Goal: Find specific page/section: Find specific page/section

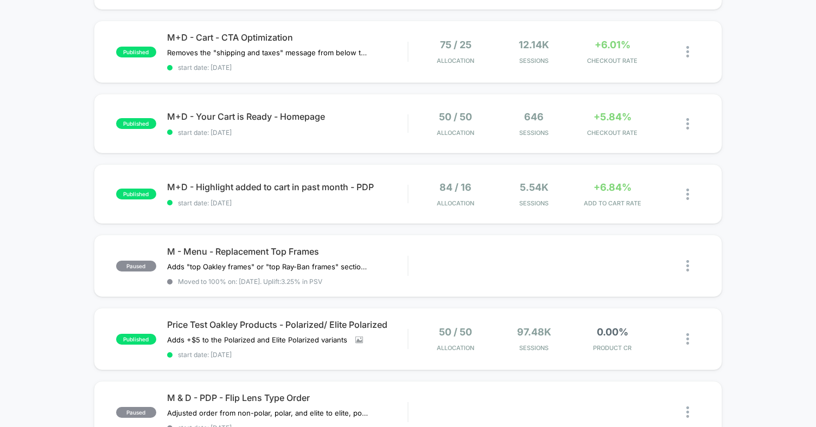
scroll to position [240, 0]
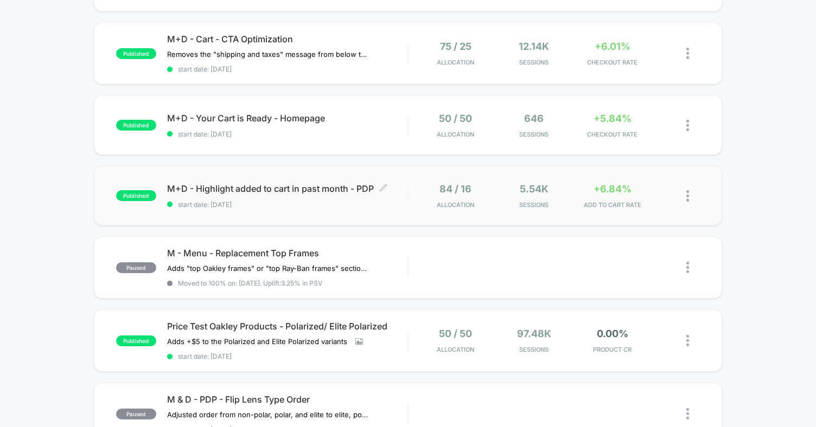
click at [359, 190] on span "M+D - Highlight added to cart in past month - PDP Click to edit experience deta…" at bounding box center [287, 188] width 240 height 11
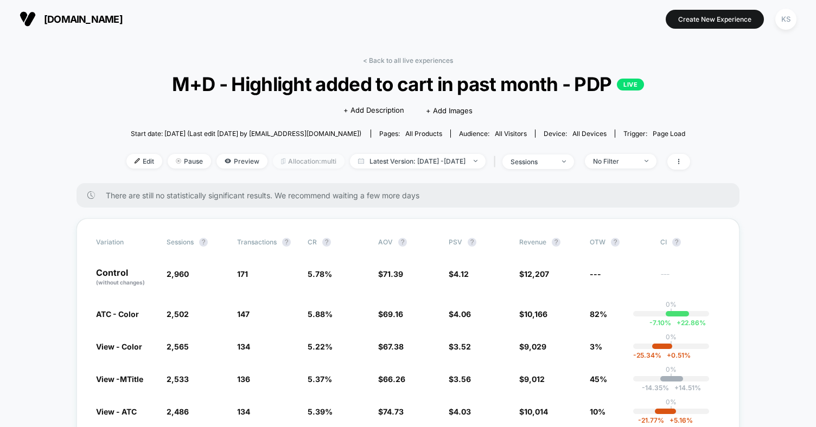
click at [289, 158] on span "Allocation: multi" at bounding box center [309, 161] width 72 height 15
click at [274, 156] on span "Allocation: multi" at bounding box center [309, 161] width 72 height 15
click at [381, 57] on link "< Back to all live experiences" at bounding box center [408, 60] width 90 height 8
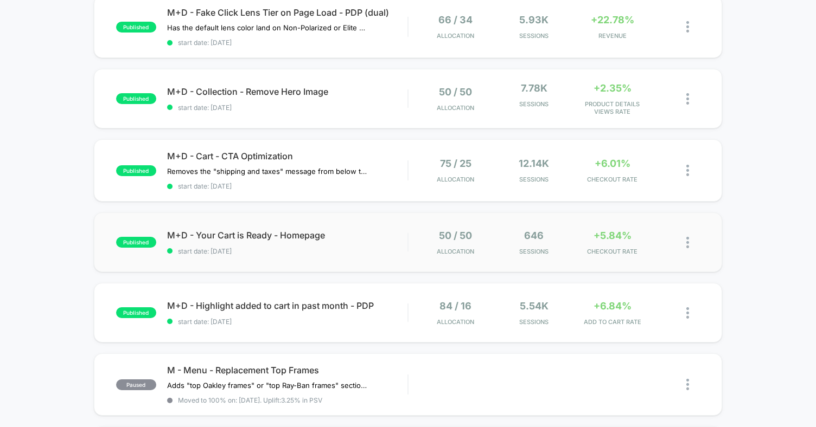
scroll to position [124, 0]
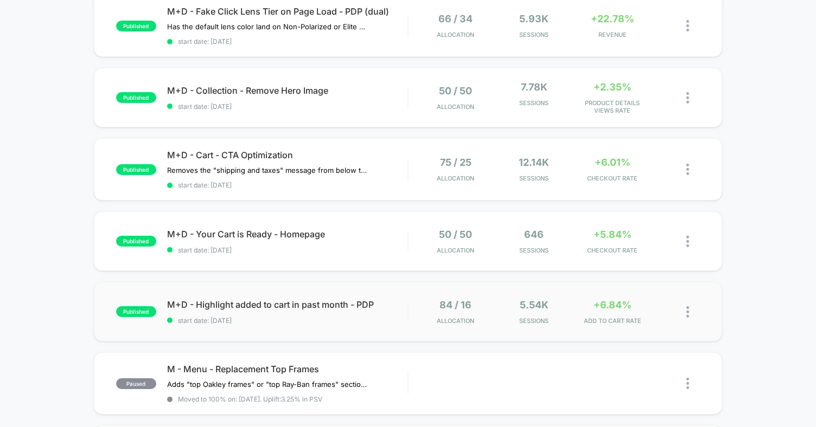
click at [688, 306] on img at bounding box center [687, 311] width 3 height 11
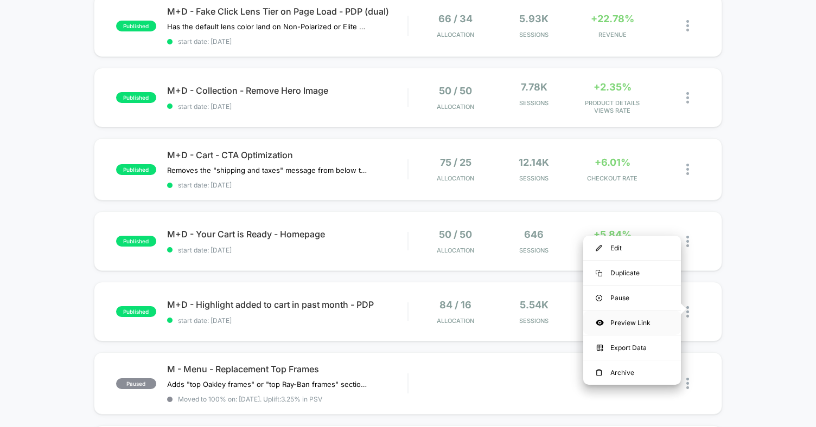
click at [633, 324] on div "Preview Link" at bounding box center [632, 323] width 98 height 24
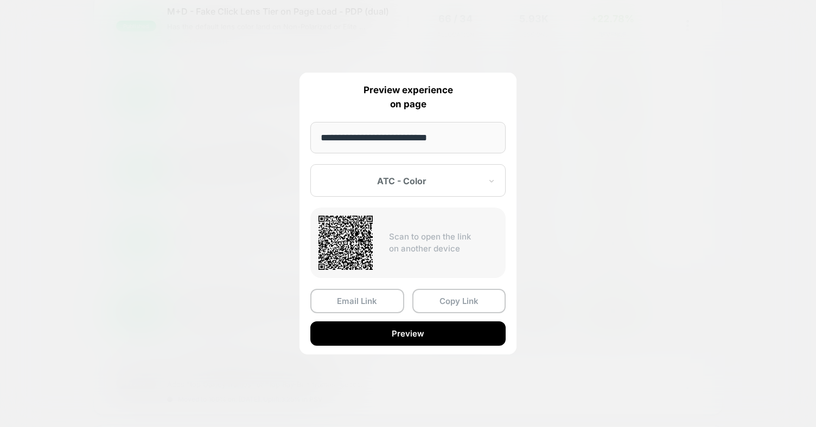
click at [446, 183] on div at bounding box center [401, 181] width 159 height 11
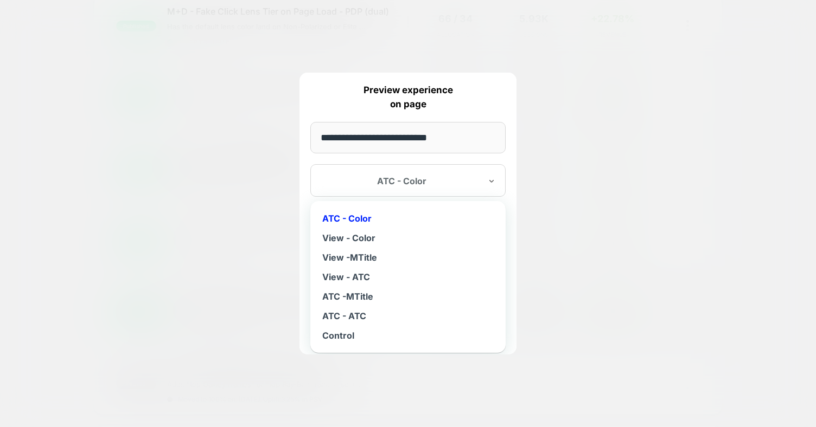
click at [446, 183] on div at bounding box center [401, 181] width 159 height 11
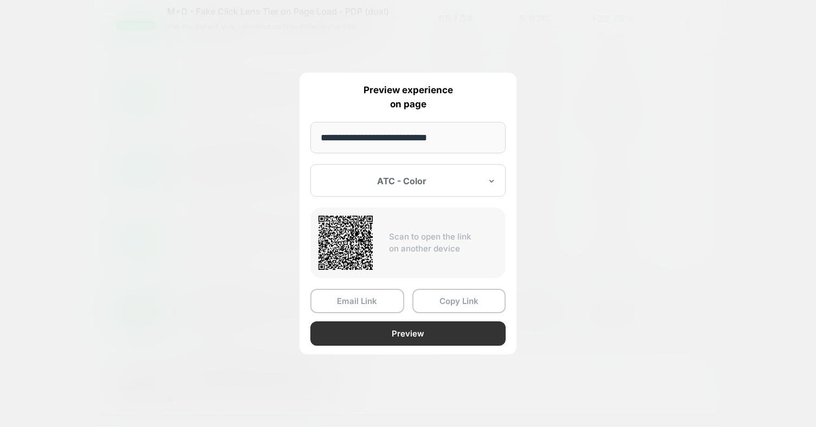
click at [425, 331] on button "Preview" at bounding box center [407, 334] width 195 height 24
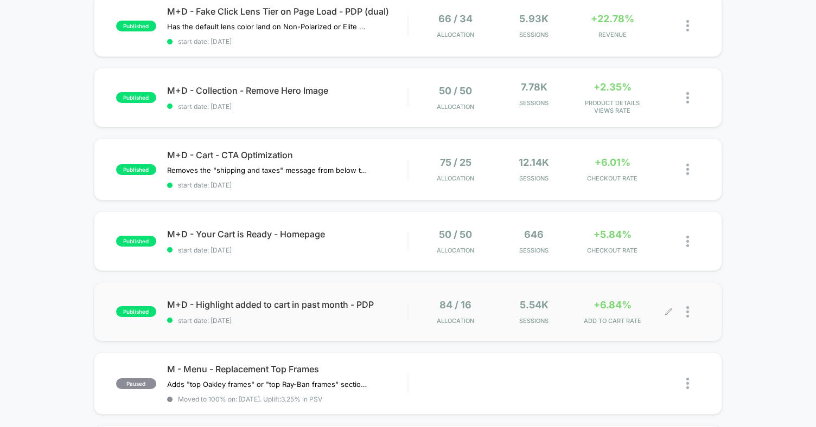
click at [692, 309] on div at bounding box center [693, 311] width 14 height 25
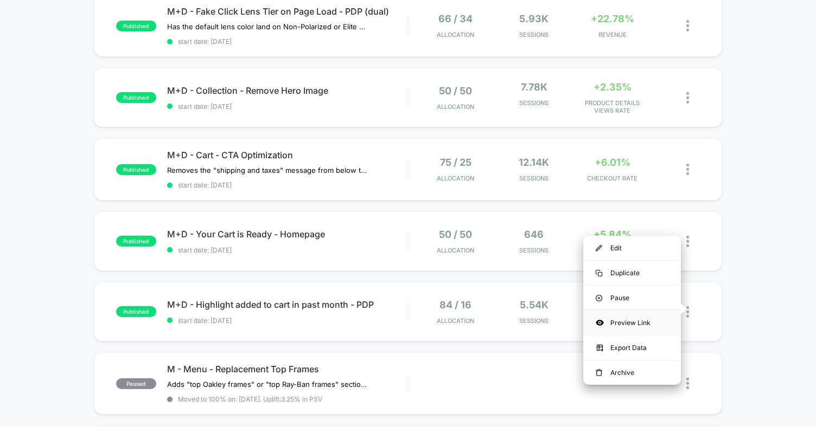
click at [637, 323] on div "Preview Link" at bounding box center [632, 323] width 98 height 24
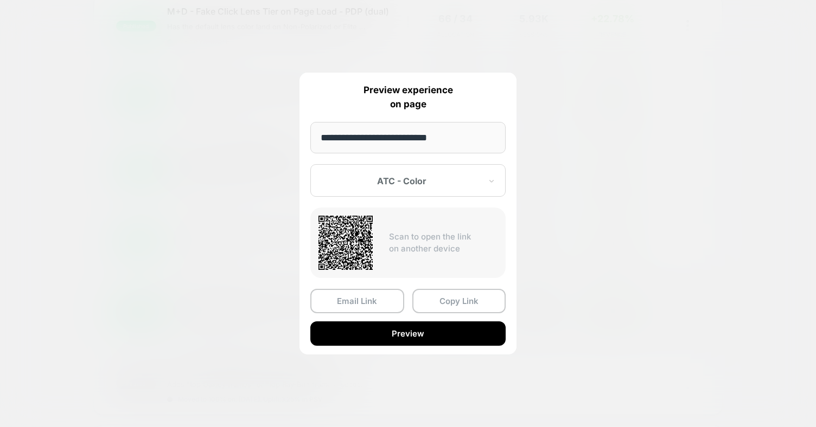
click at [407, 187] on div "ATC - Color" at bounding box center [401, 181] width 162 height 13
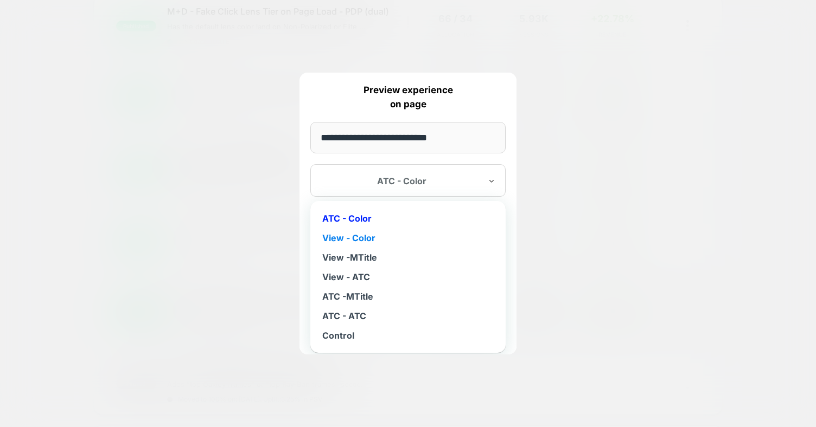
click at [403, 239] on div "View - Color" at bounding box center [408, 238] width 184 height 20
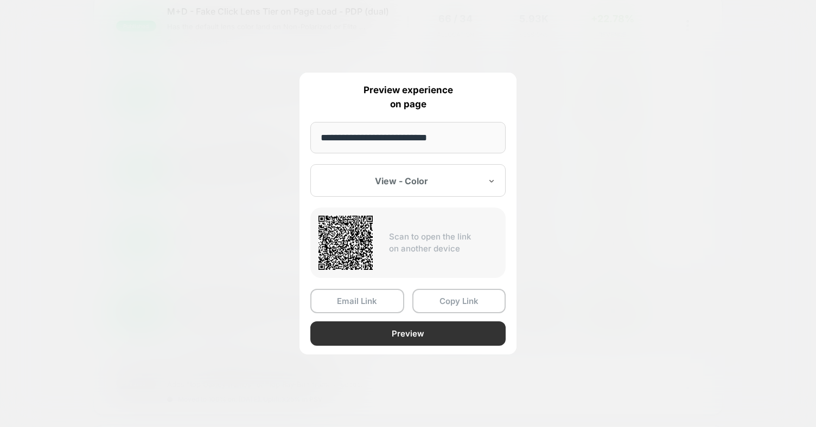
click at [420, 337] on button "Preview" at bounding box center [407, 334] width 195 height 24
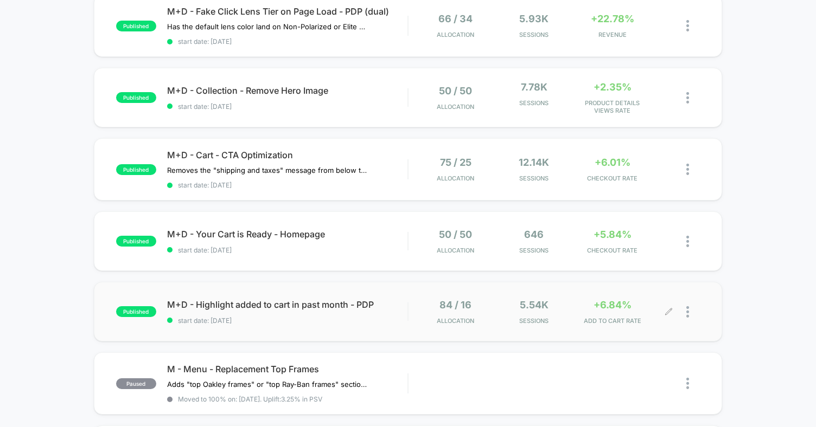
click at [686, 313] on img at bounding box center [687, 311] width 3 height 11
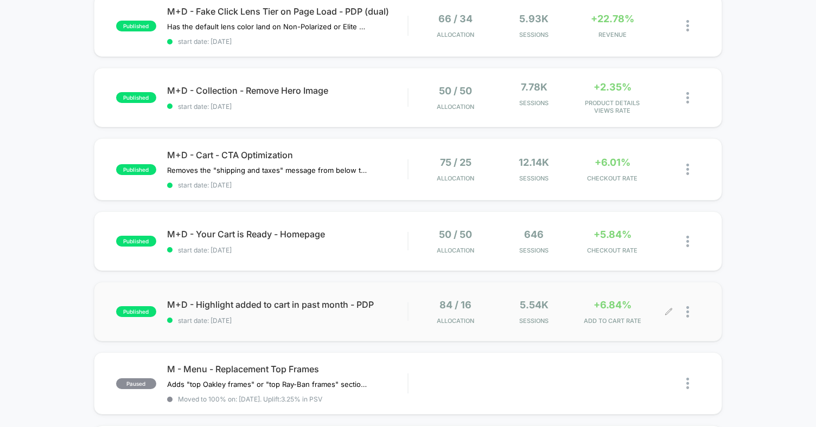
click at [694, 312] on div at bounding box center [693, 311] width 14 height 25
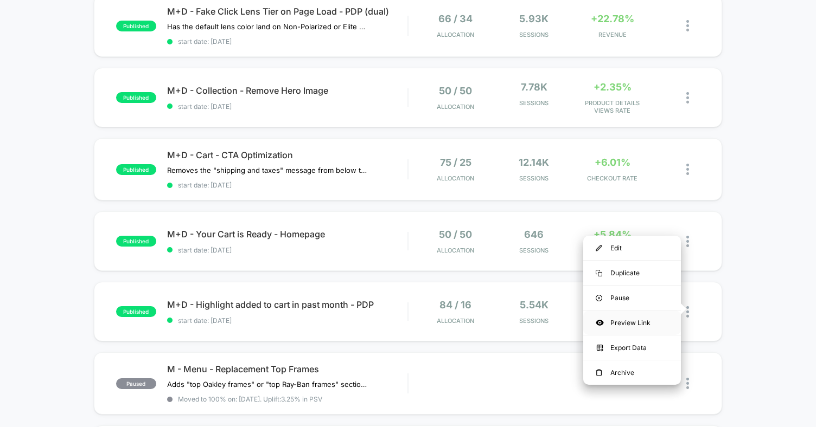
click at [639, 317] on div "Preview Link" at bounding box center [632, 323] width 98 height 24
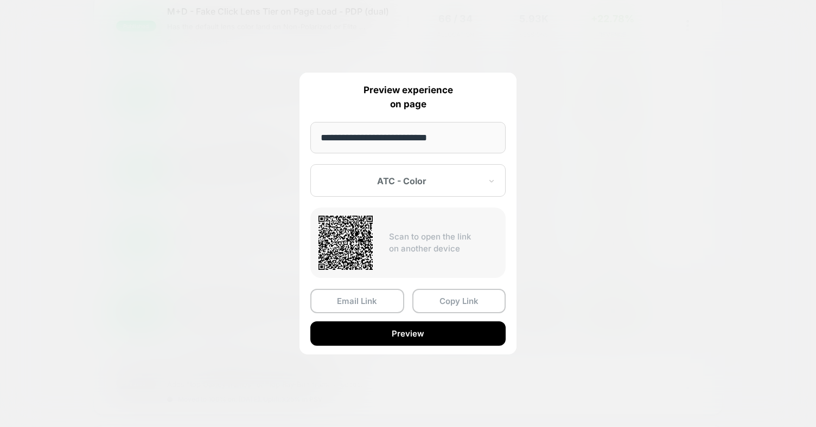
click at [442, 184] on div at bounding box center [401, 181] width 159 height 11
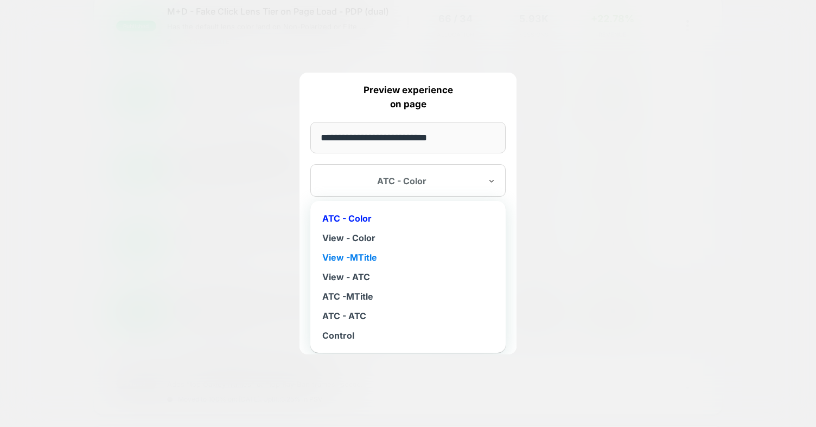
click at [415, 261] on div "View -MTitle" at bounding box center [408, 258] width 184 height 20
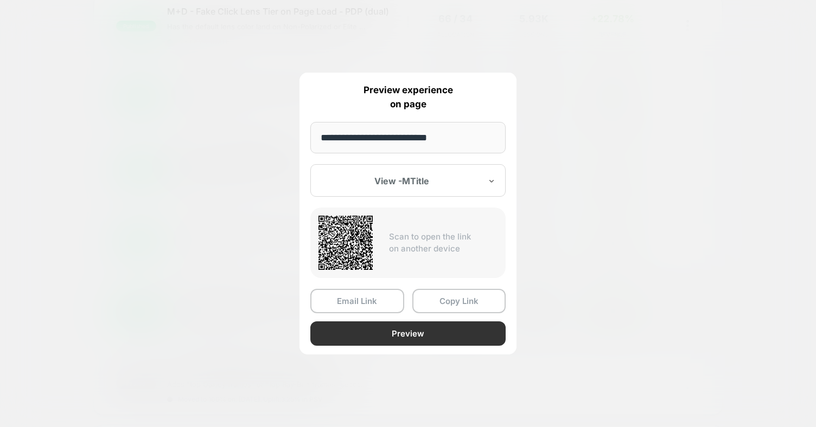
click at [411, 332] on button "Preview" at bounding box center [407, 334] width 195 height 24
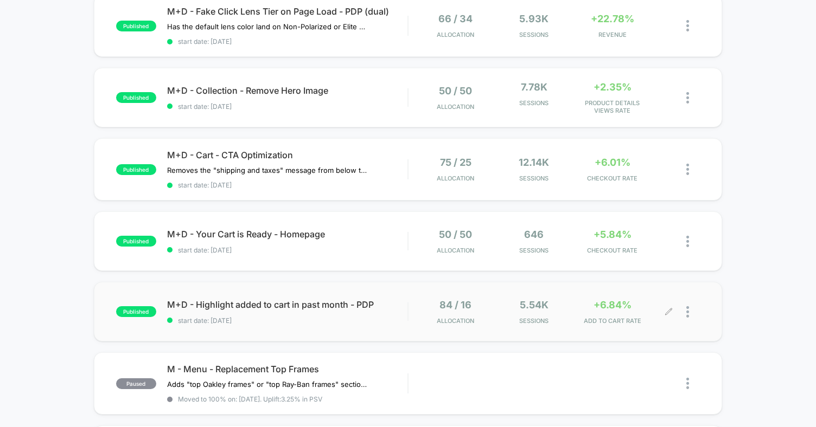
click at [691, 309] on div at bounding box center [693, 311] width 14 height 25
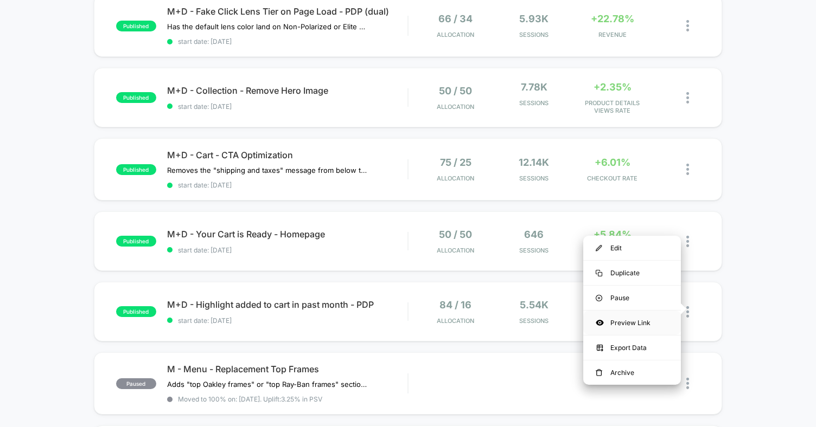
click at [651, 325] on div "Preview Link" at bounding box center [632, 323] width 98 height 24
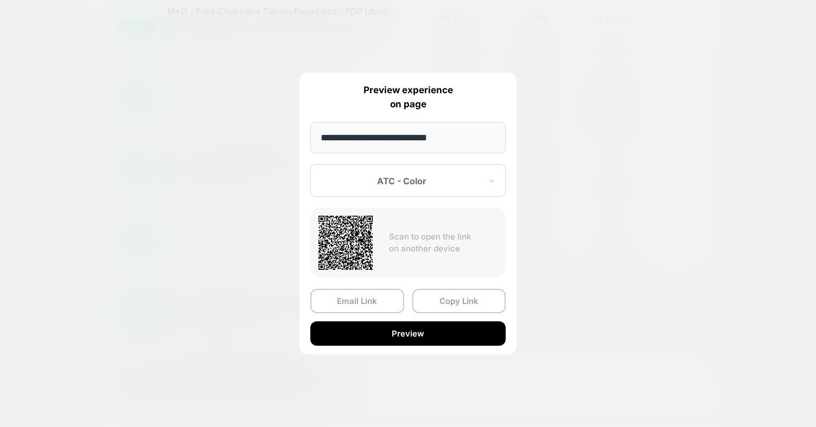
click at [421, 186] on div "ATC - Color" at bounding box center [401, 181] width 162 height 13
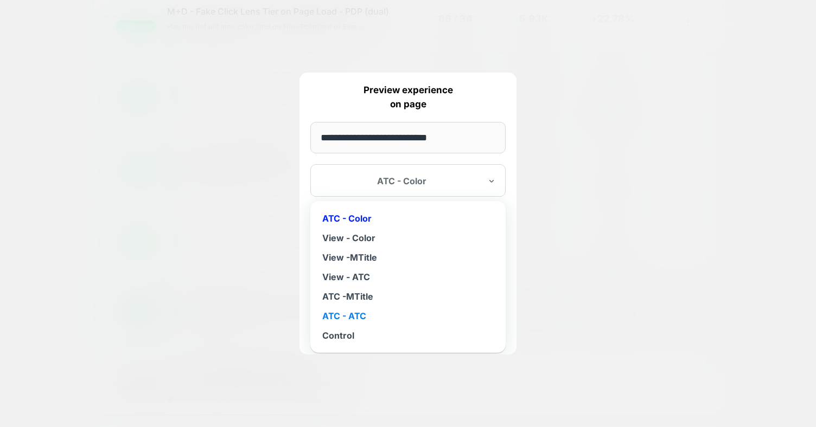
click at [367, 314] on div "ATC - ATC" at bounding box center [408, 316] width 184 height 20
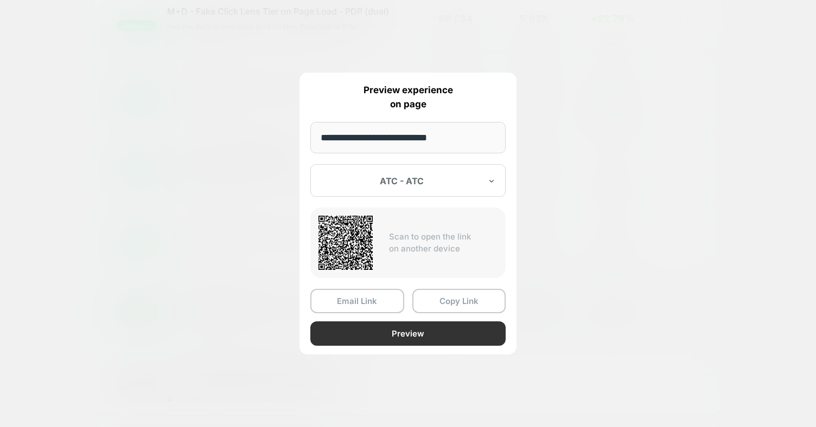
click at [399, 335] on button "Preview" at bounding box center [407, 334] width 195 height 24
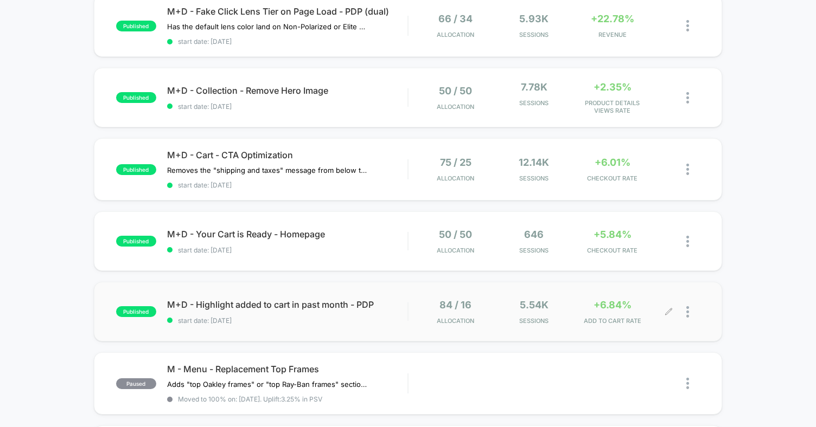
click at [333, 324] on div "published M+D - Highlight added to cart in past month - PDP start date: [DATE] …" at bounding box center [408, 312] width 628 height 60
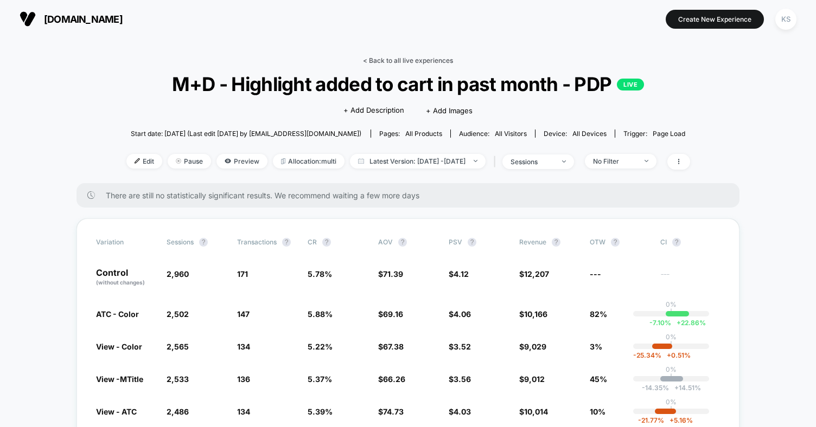
click at [407, 59] on link "< Back to all live experiences" at bounding box center [408, 60] width 90 height 8
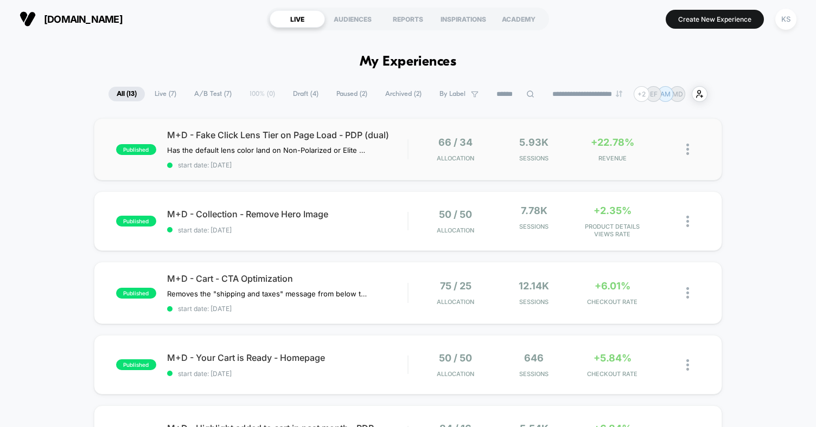
click at [655, 165] on div "published M+D - Fake Click Lens Tier on Page Load - PDP (dual) Has the default …" at bounding box center [408, 149] width 628 height 62
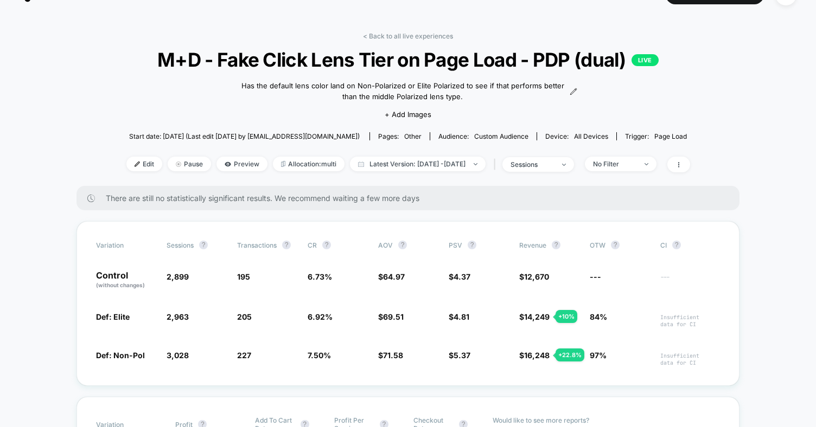
scroll to position [29, 0]
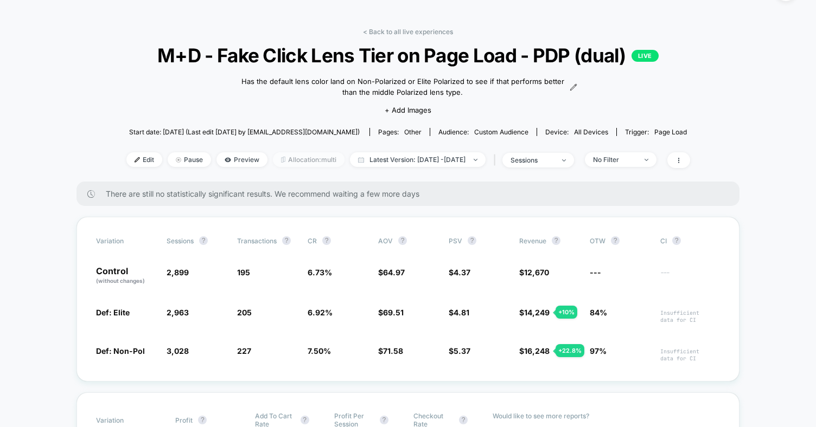
click at [288, 158] on span "Allocation: multi" at bounding box center [309, 159] width 72 height 15
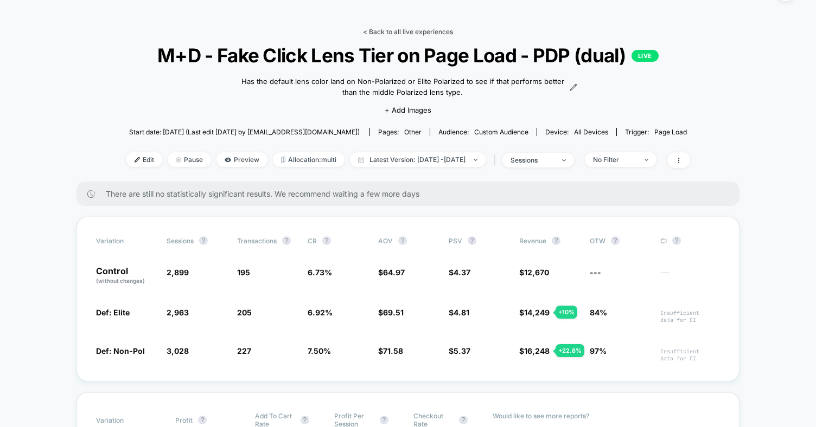
click at [424, 30] on link "< Back to all live experiences" at bounding box center [408, 32] width 90 height 8
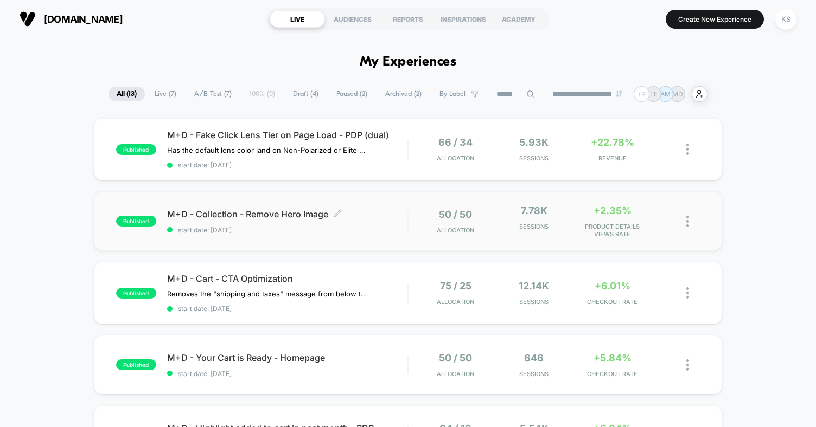
click at [376, 223] on div "M+D - Collection - Remove Hero Image Click to edit experience details Click to …" at bounding box center [287, 221] width 240 height 25
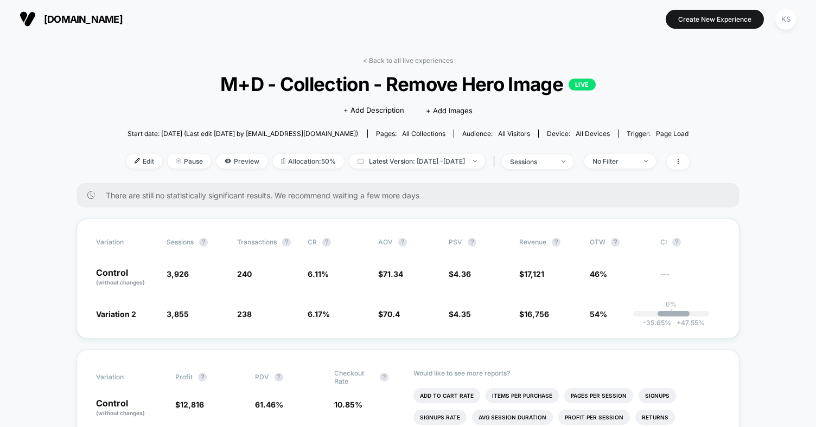
drag, startPoint x: 389, startPoint y: 60, endPoint x: 384, endPoint y: 62, distance: 5.8
click at [384, 62] on link "< Back to all live experiences" at bounding box center [408, 60] width 90 height 8
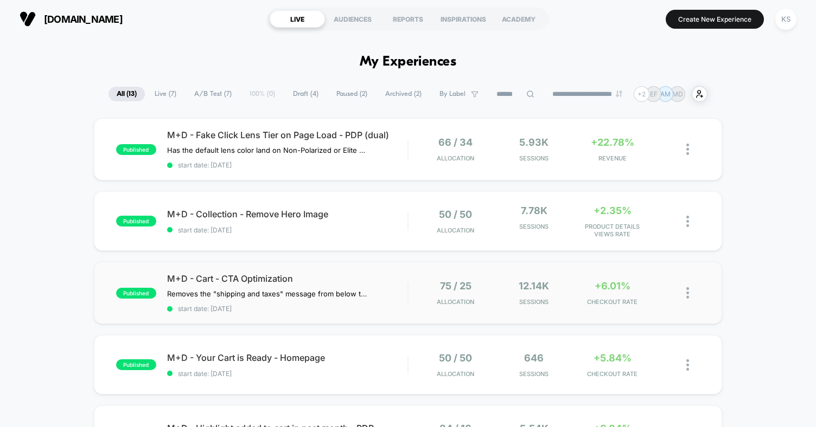
click at [345, 311] on div "published M+D - Cart - CTA Optimization Removes the "shipping and taxes" messag…" at bounding box center [408, 293] width 628 height 62
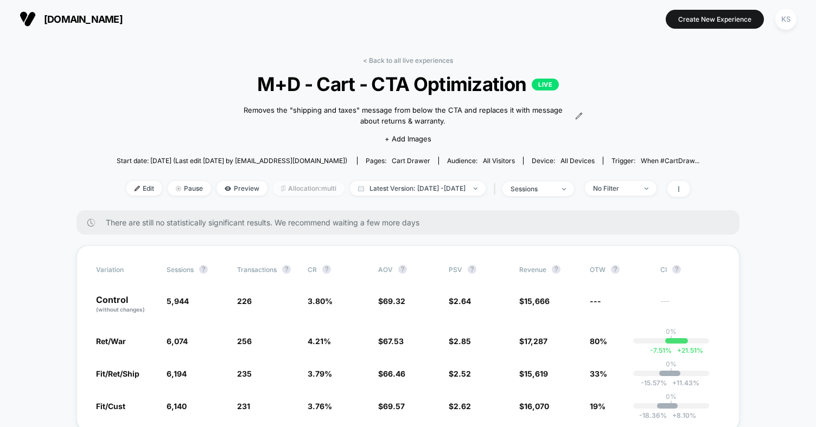
click at [290, 189] on span "Allocation: multi" at bounding box center [309, 188] width 72 height 15
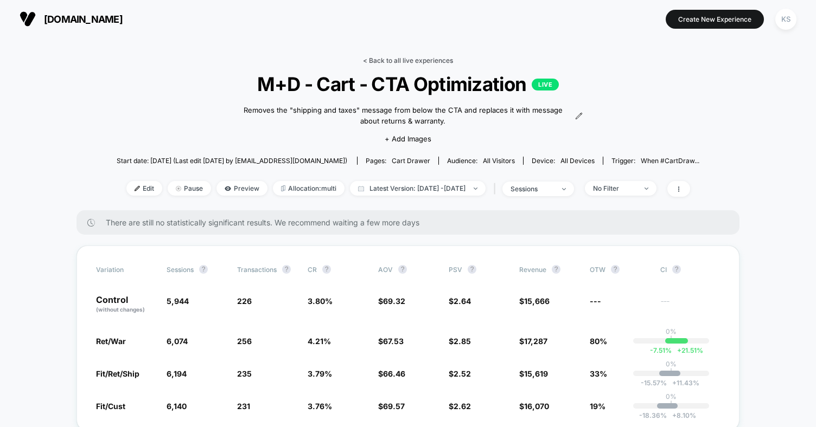
click at [402, 60] on link "< Back to all live experiences" at bounding box center [408, 60] width 90 height 8
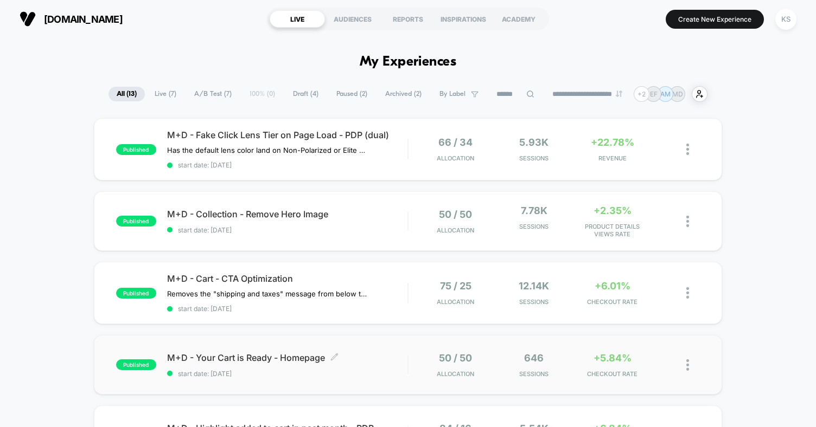
click at [394, 358] on span "M+D - Your Cart is Ready - Homepage Click to edit experience details" at bounding box center [287, 357] width 240 height 11
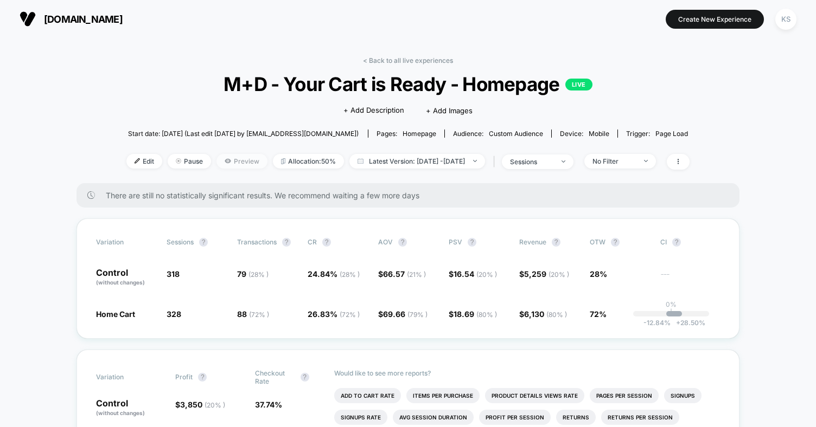
click at [221, 161] on span "Preview" at bounding box center [241, 161] width 51 height 15
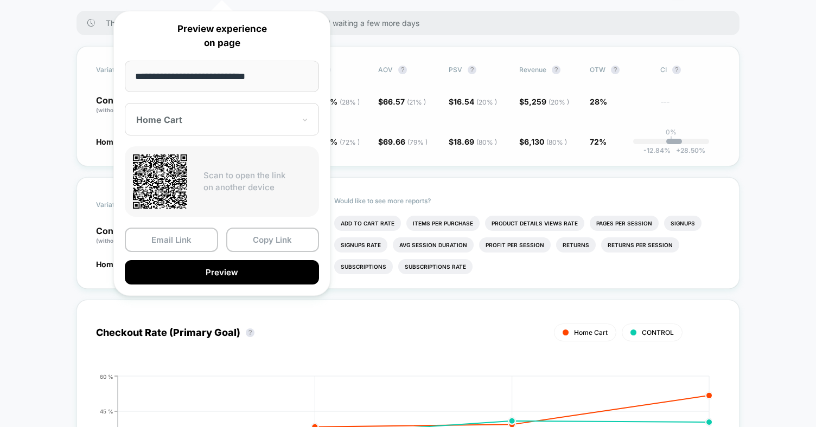
scroll to position [174, 0]
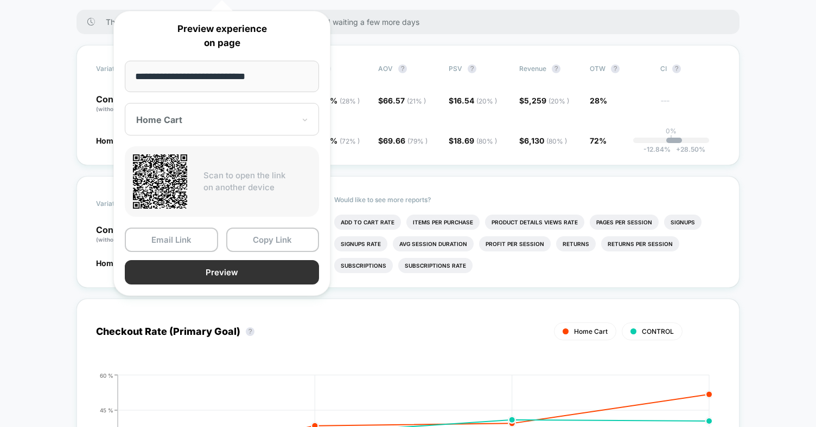
click at [270, 272] on button "Preview" at bounding box center [222, 272] width 194 height 24
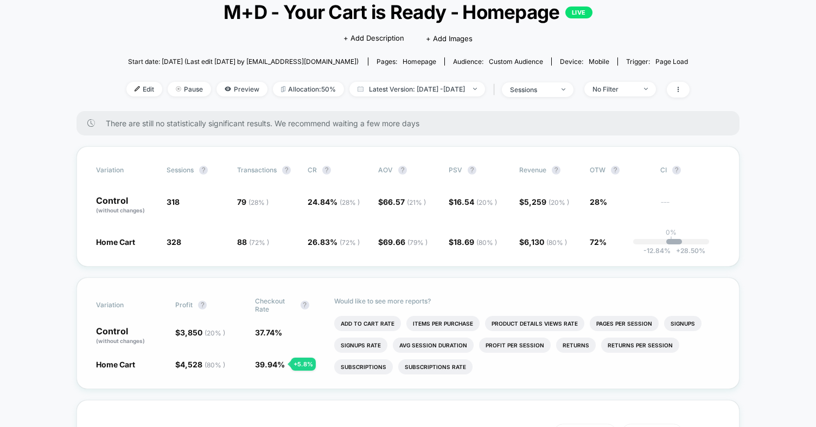
scroll to position [0, 0]
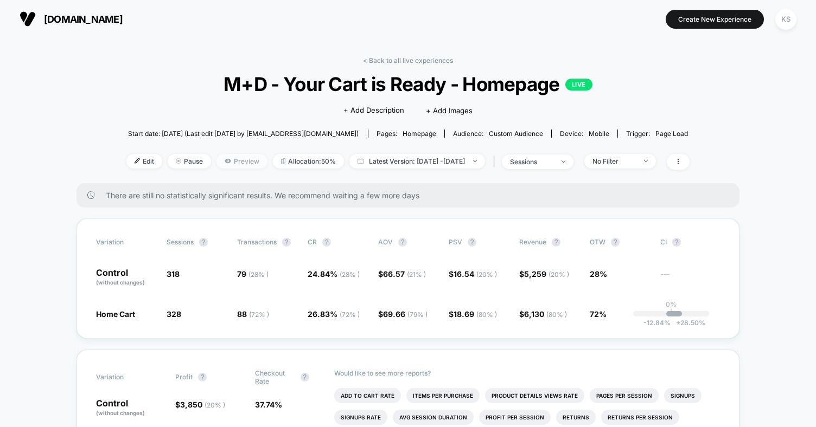
click at [236, 163] on span "Preview" at bounding box center [241, 161] width 51 height 15
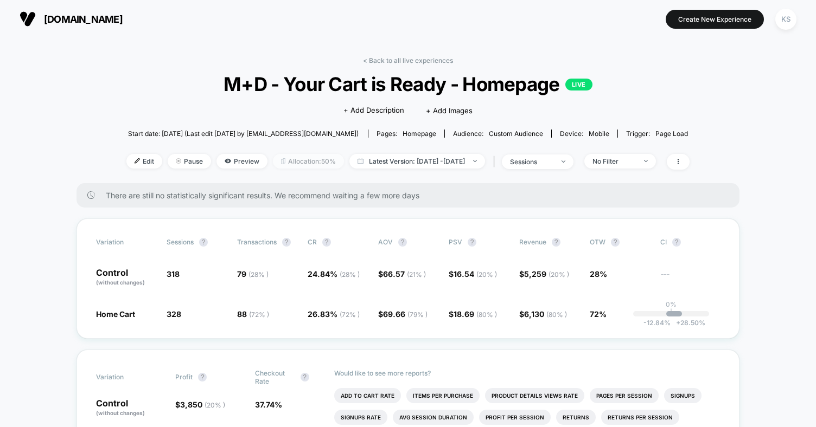
click at [301, 160] on span "Allocation: 50%" at bounding box center [308, 161] width 71 height 15
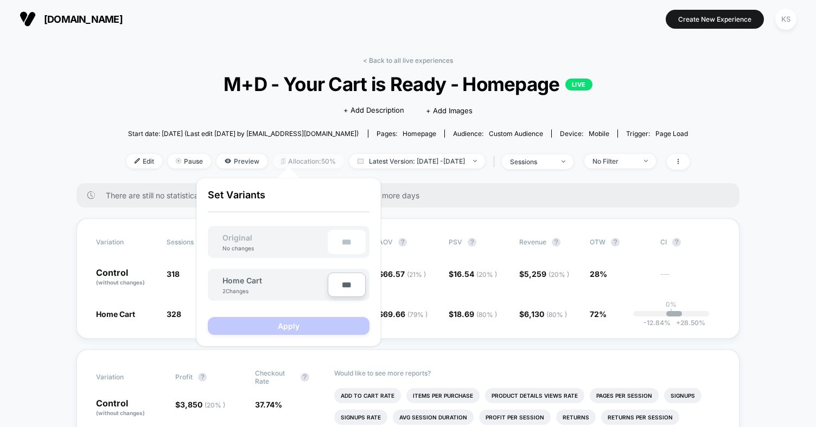
click at [301, 159] on span "Allocation: 50%" at bounding box center [308, 161] width 71 height 15
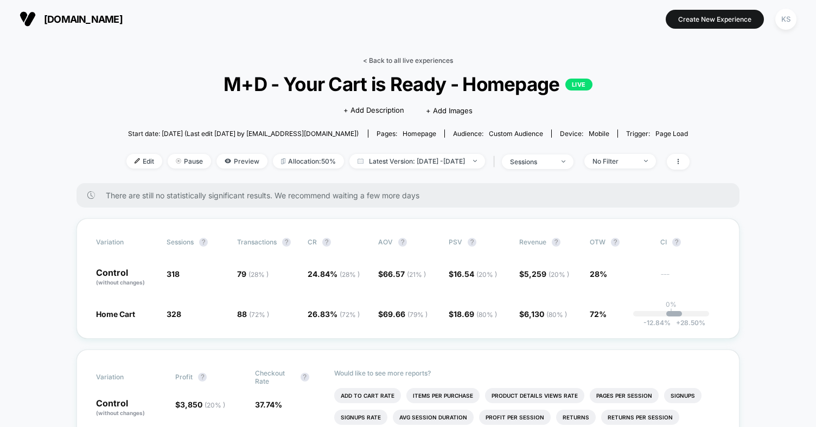
click at [410, 61] on link "< Back to all live experiences" at bounding box center [408, 60] width 90 height 8
